Goal: Check status

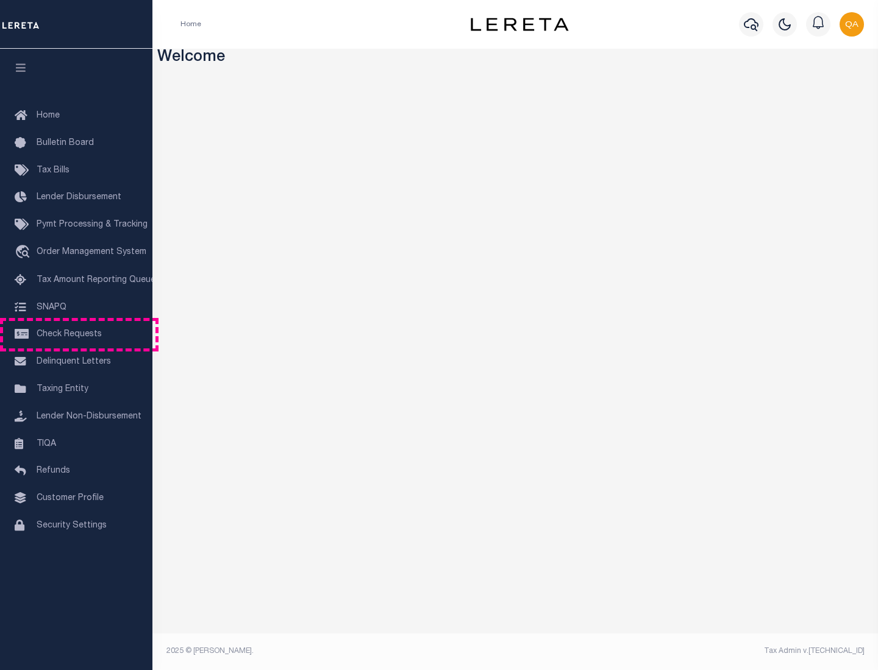
click at [76, 335] on span "Check Requests" at bounding box center [69, 334] width 65 height 9
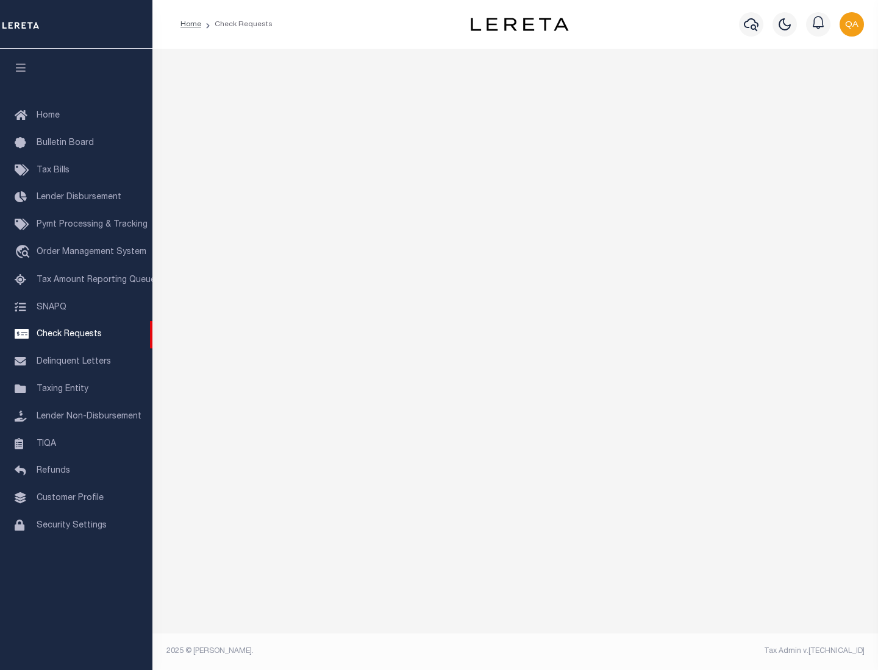
select select "50"
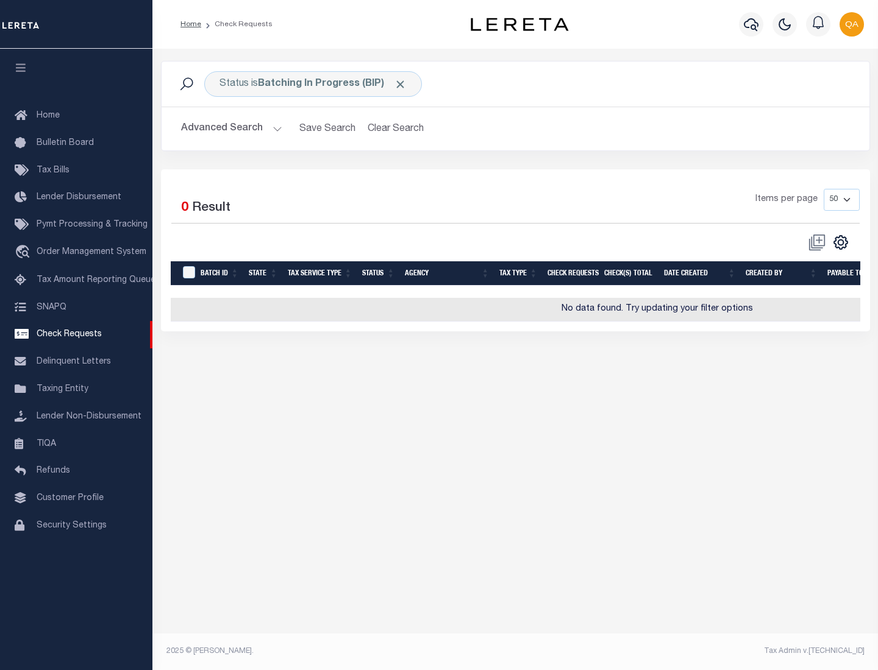
click at [400, 84] on span "Click to Remove" at bounding box center [400, 84] width 13 height 13
